Goal: Feedback & Contribution: Leave review/rating

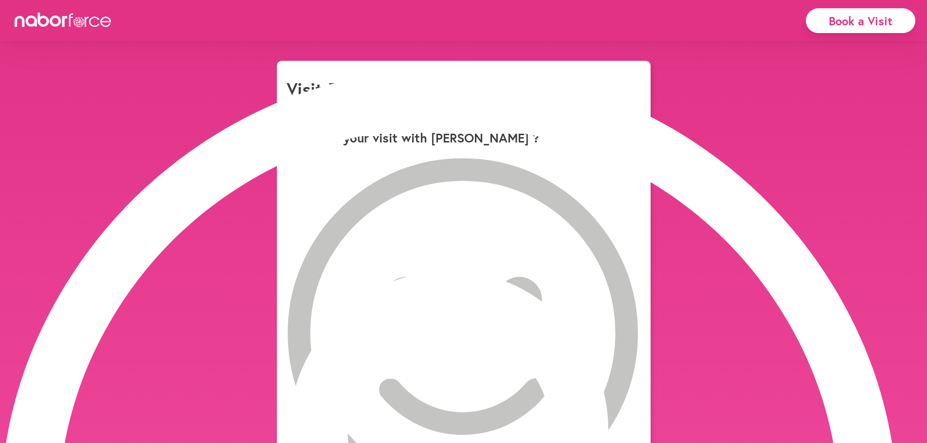
click at [322, 179] on icon at bounding box center [462, 334] width 350 height 350
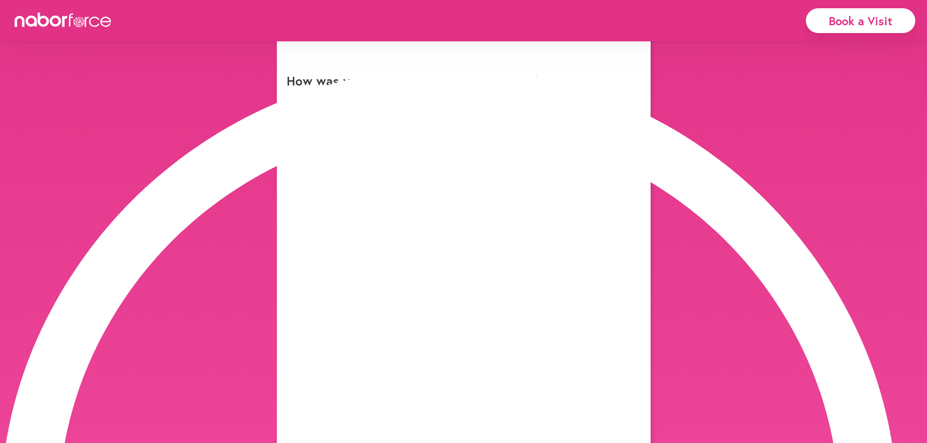
scroll to position [61, 0]
type input "**********"
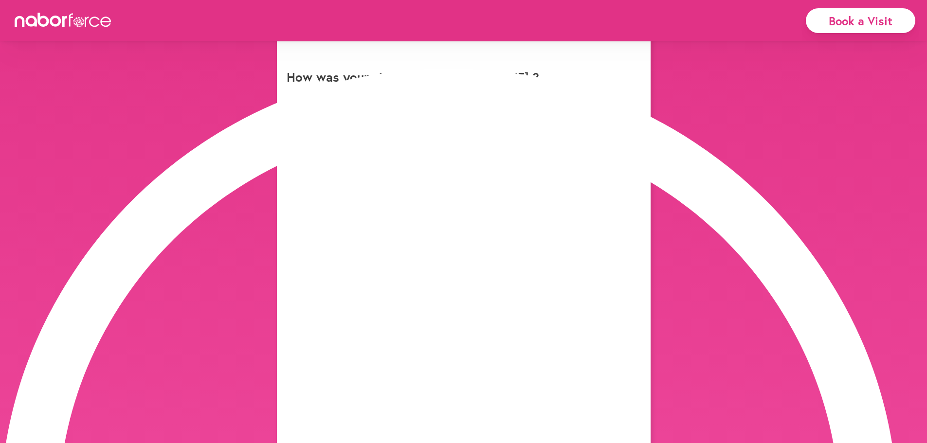
drag, startPoint x: 297, startPoint y: 331, endPoint x: 620, endPoint y: 347, distance: 323.4
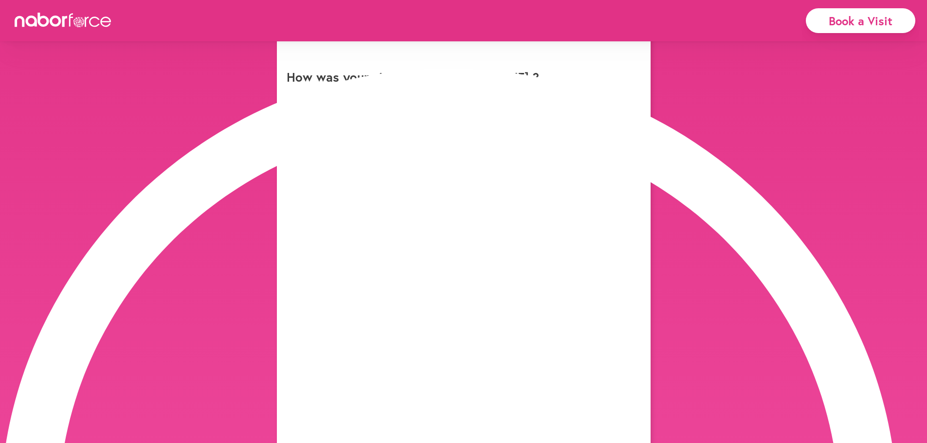
scroll to position [0, 815]
drag, startPoint x: 296, startPoint y: 335, endPoint x: 382, endPoint y: 342, distance: 86.4
drag, startPoint x: 296, startPoint y: 336, endPoint x: 601, endPoint y: 338, distance: 305.0
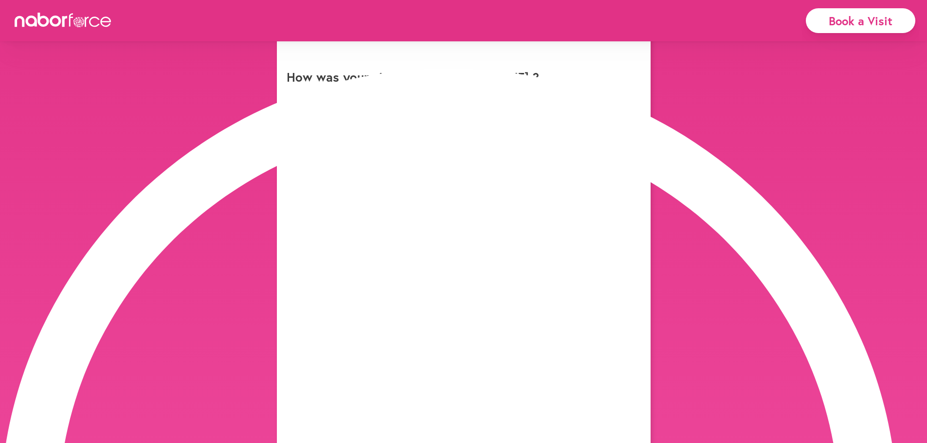
drag, startPoint x: 296, startPoint y: 333, endPoint x: 629, endPoint y: 333, distance: 333.2
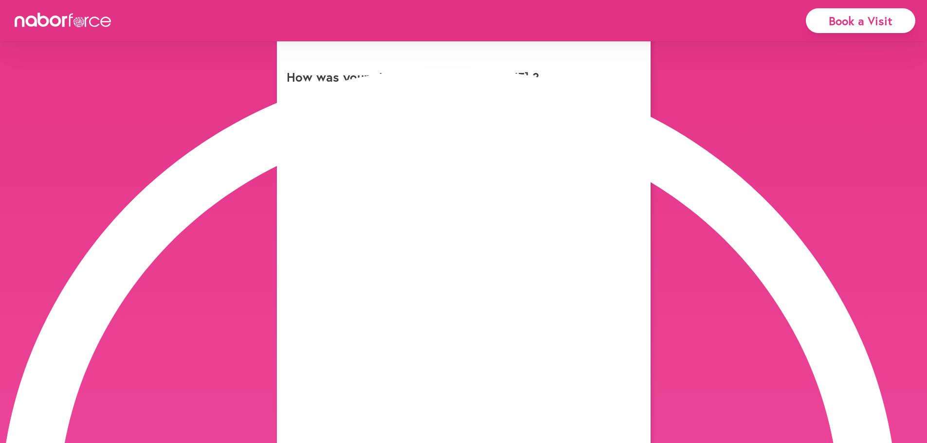
type input "**********"
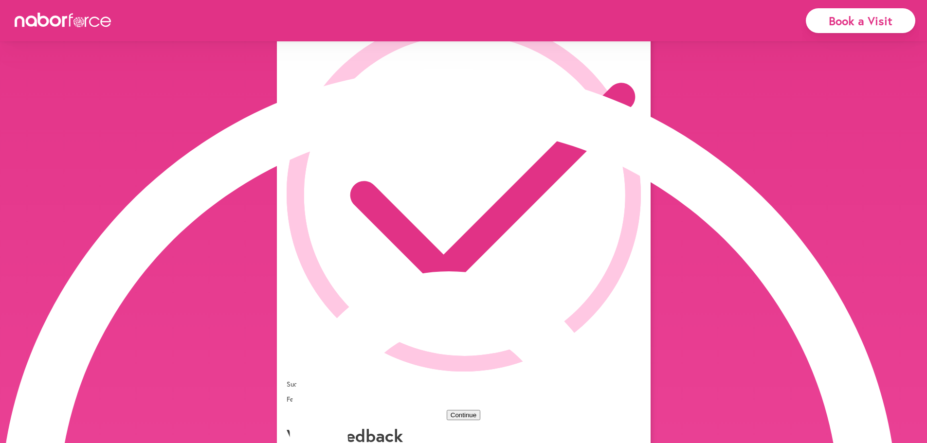
click at [480, 410] on button "Continue" at bounding box center [464, 415] width 34 height 10
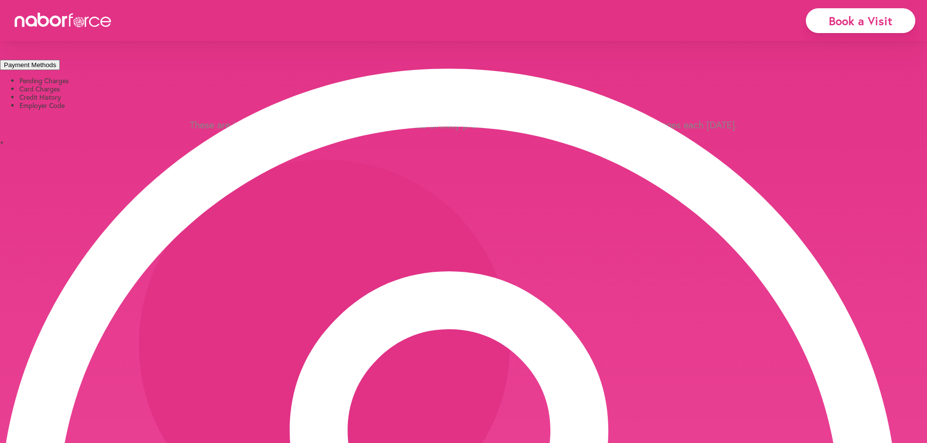
click at [191, 93] on li "Card Charges" at bounding box center [472, 89] width 907 height 8
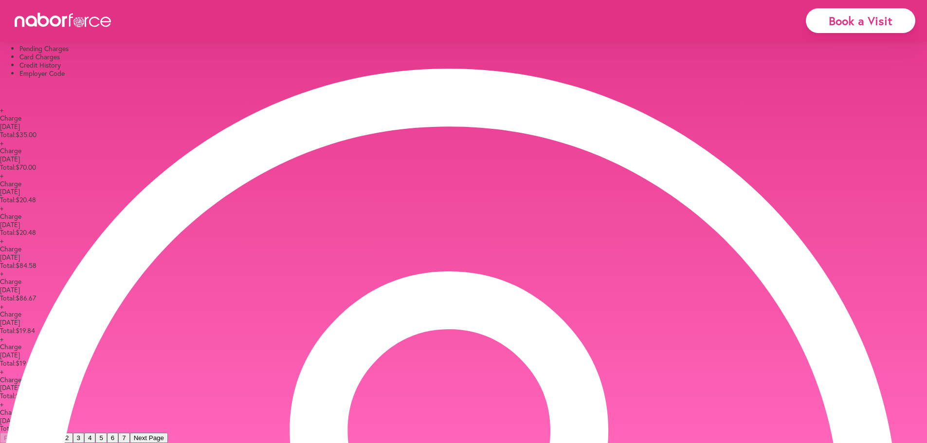
scroll to position [243, 0]
click at [72, 433] on button "2" at bounding box center [66, 438] width 11 height 10
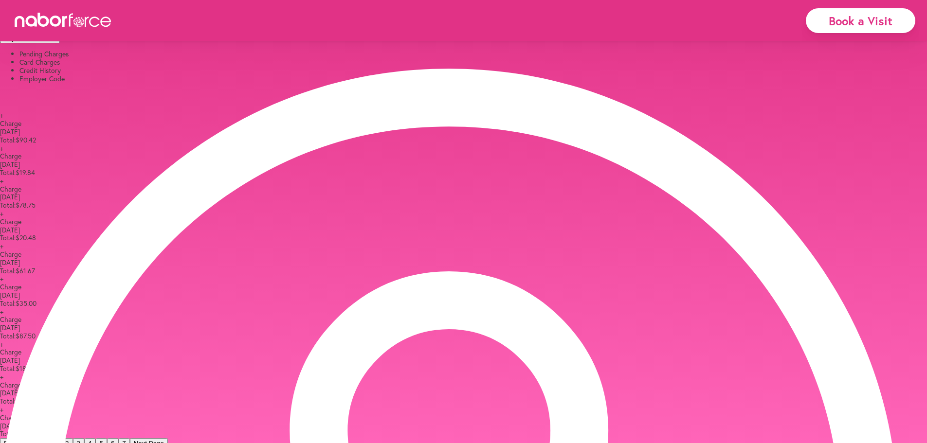
scroll to position [0, 0]
